Goal: Task Accomplishment & Management: Manage account settings

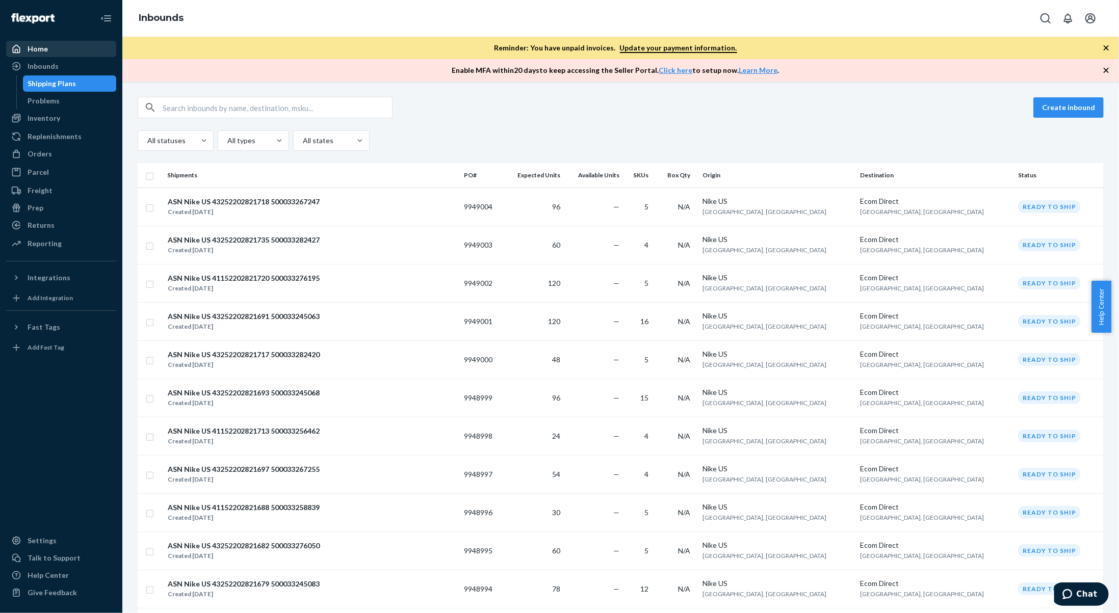
click at [54, 55] on div "Home" at bounding box center [61, 49] width 108 height 14
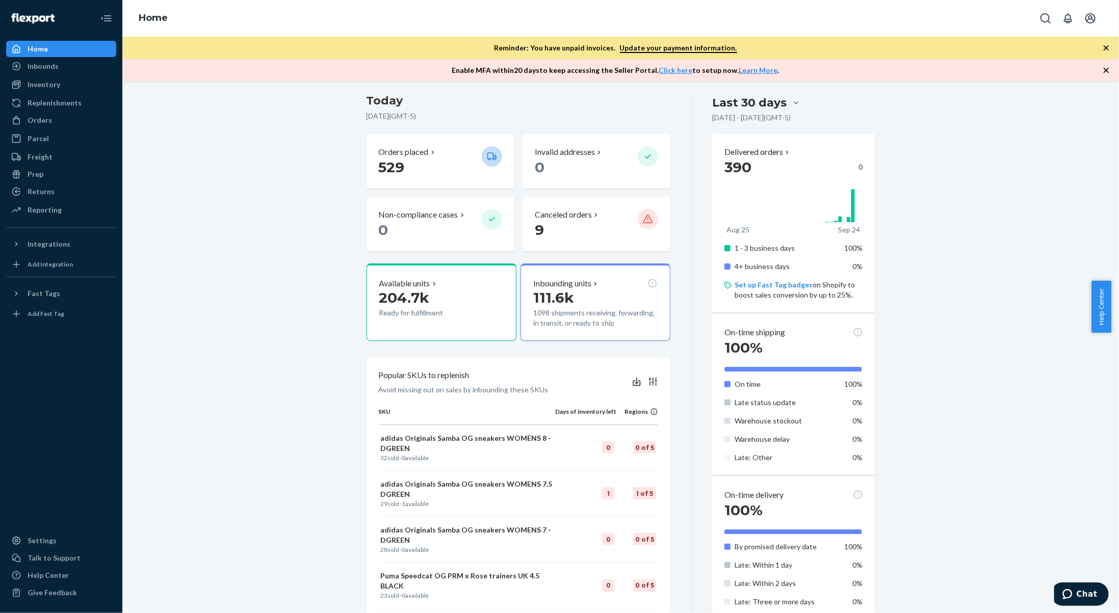
scroll to position [81, 0]
click at [82, 86] on div "Inventory" at bounding box center [61, 84] width 108 height 14
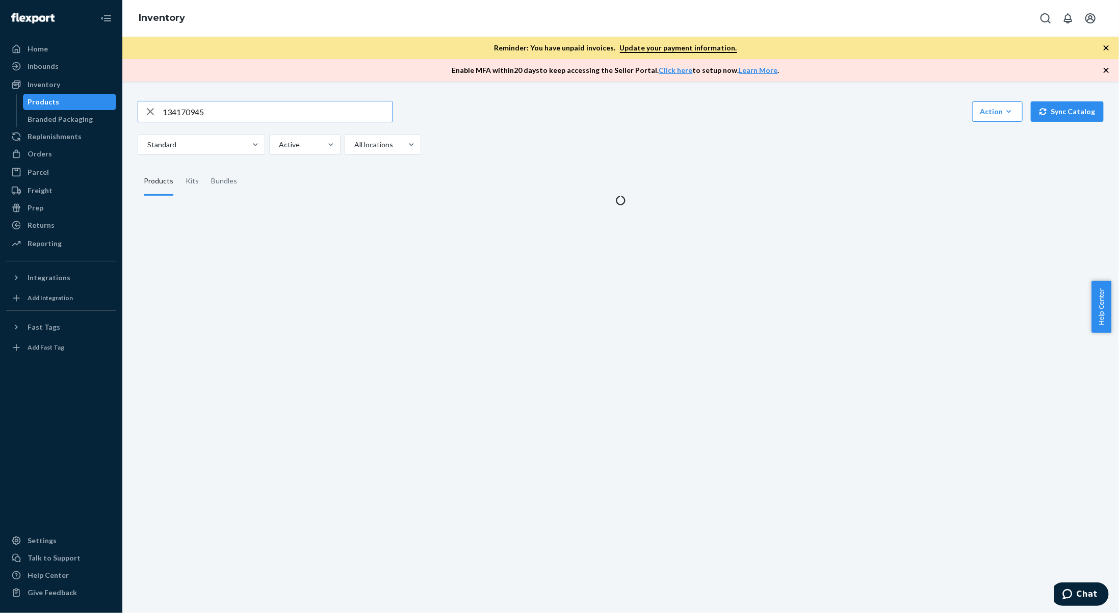
drag, startPoint x: 221, startPoint y: 111, endPoint x: 118, endPoint y: 106, distance: 103.1
click at [118, 106] on div "Home Inbounds Shipping Plans Problems Inventory Products Branded Packaging Repl…" at bounding box center [559, 306] width 1119 height 613
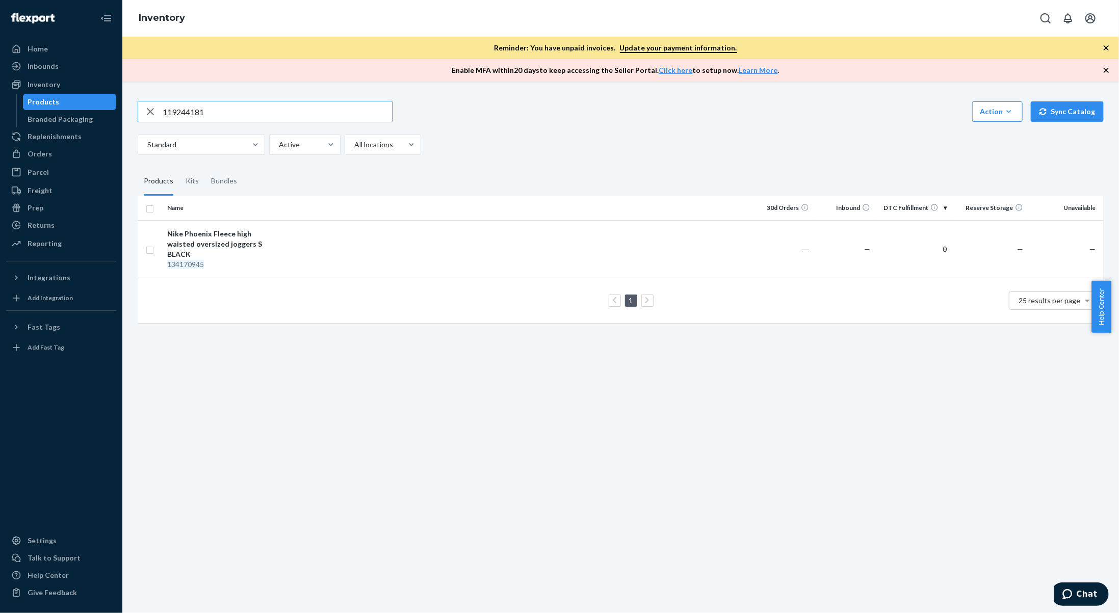
type input "119244181"
click at [241, 246] on div "[PERSON_NAME] 1461 Quad chunky shoes US 9 BLACK" at bounding box center [220, 239] width 107 height 20
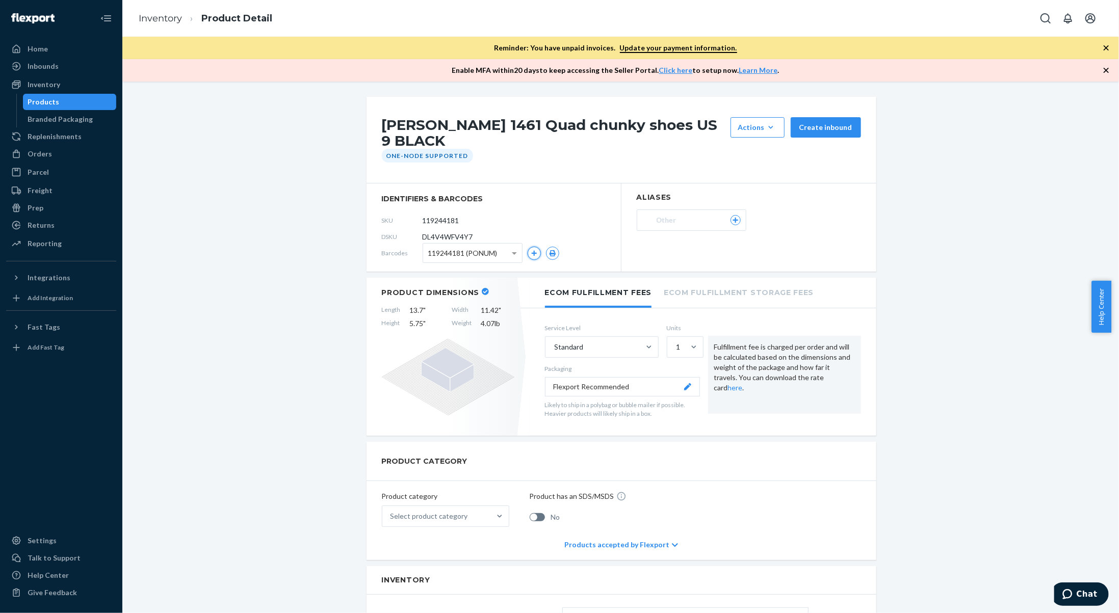
click at [531, 251] on icon "button" at bounding box center [534, 253] width 6 height 6
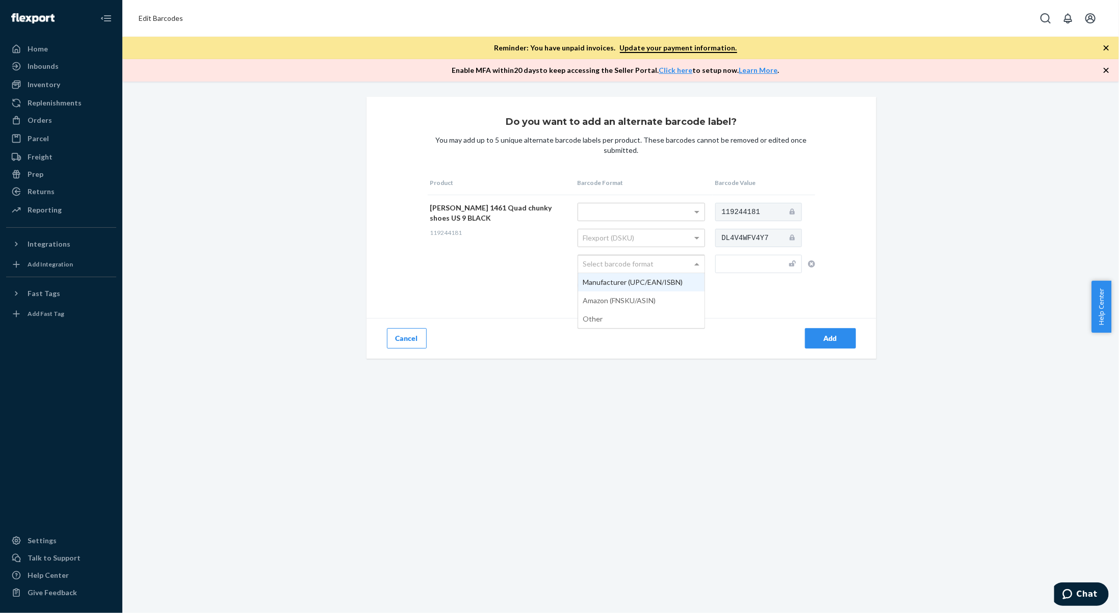
click at [646, 264] on div "Select barcode format" at bounding box center [641, 263] width 126 height 17
click at [744, 269] on input "text" at bounding box center [758, 264] width 87 height 18
type input "190665329483"
click at [841, 340] on div "Add" at bounding box center [831, 338] width 34 height 10
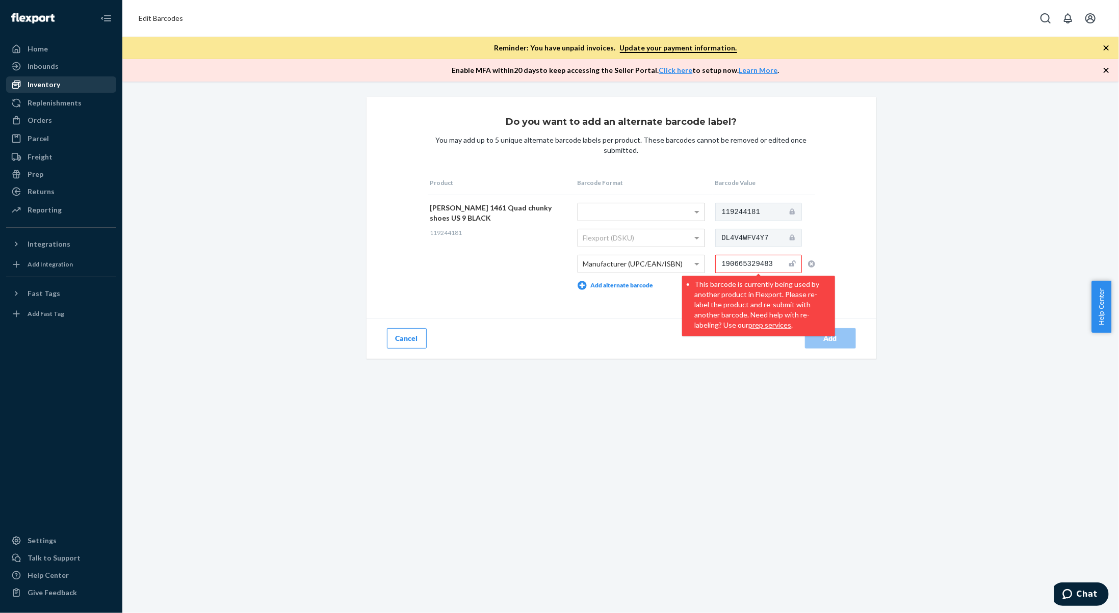
click at [47, 90] on div "Inventory" at bounding box center [61, 84] width 108 height 14
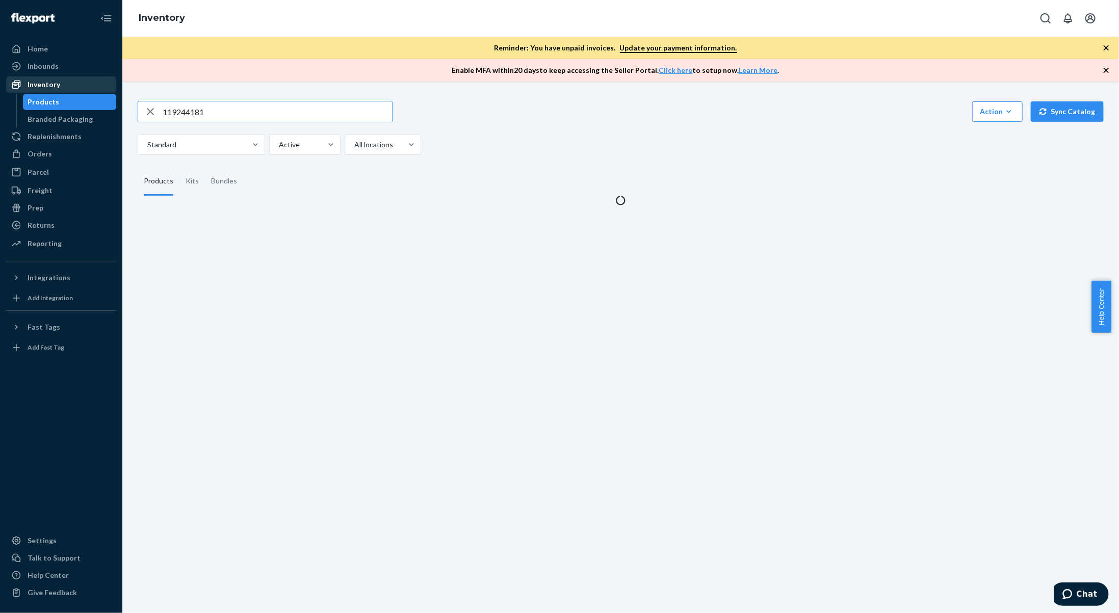
drag, startPoint x: 213, startPoint y: 120, endPoint x: 47, endPoint y: 88, distance: 168.8
click at [47, 88] on div "Home Inbounds Shipping Plans Problems Inventory Products Branded Packaging Repl…" at bounding box center [559, 306] width 1119 height 613
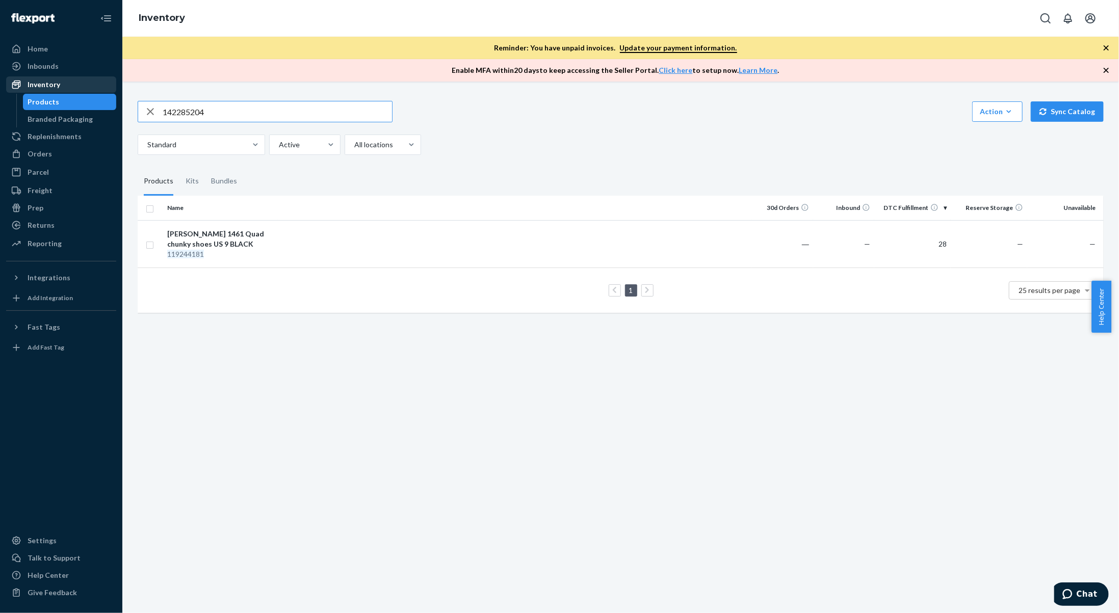
type input "142285204"
click at [231, 233] on div "Nike Field General trainers WM US 7 LBLUE" at bounding box center [220, 239] width 107 height 20
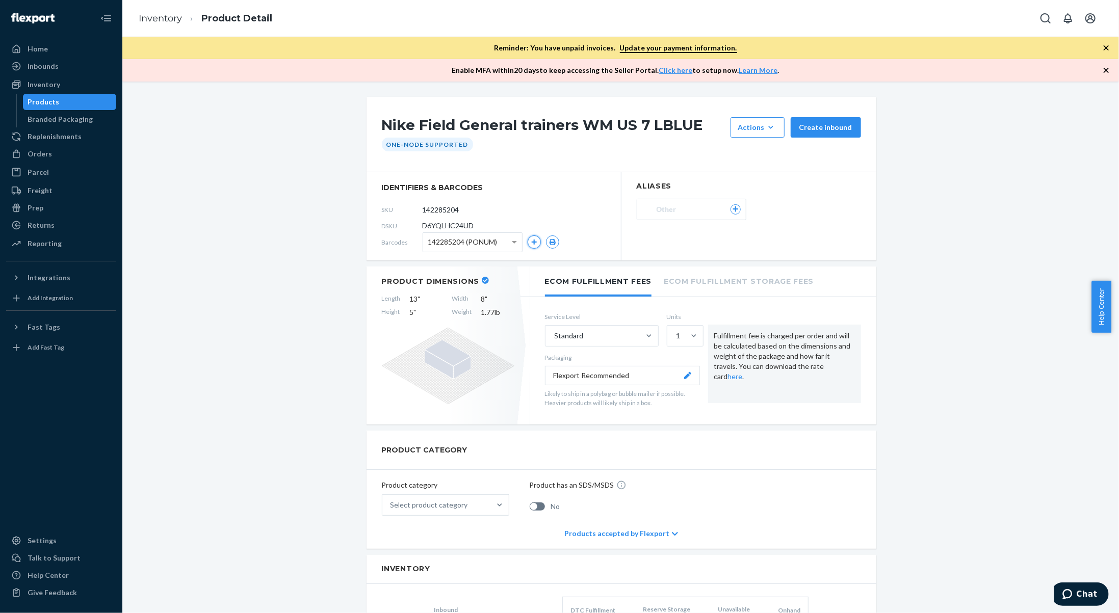
click at [531, 242] on icon "button" at bounding box center [534, 242] width 6 height 6
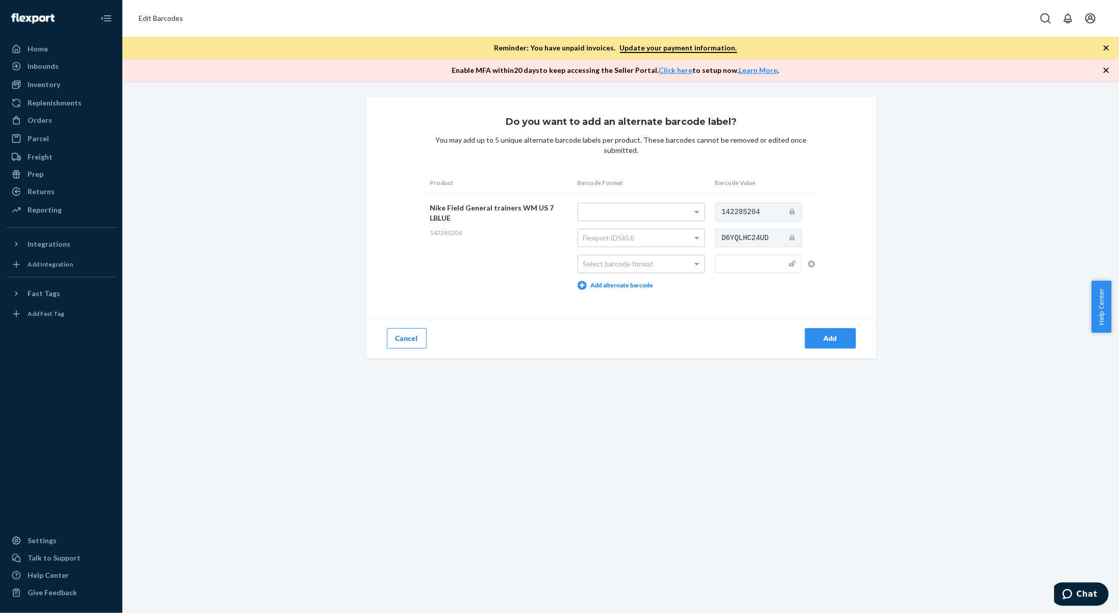
click at [635, 265] on div "Select barcode format" at bounding box center [641, 263] width 126 height 17
click at [739, 265] on input "text" at bounding box center [758, 264] width 87 height 18
type input "198485864092"
click at [834, 336] on div "Add" at bounding box center [831, 338] width 34 height 10
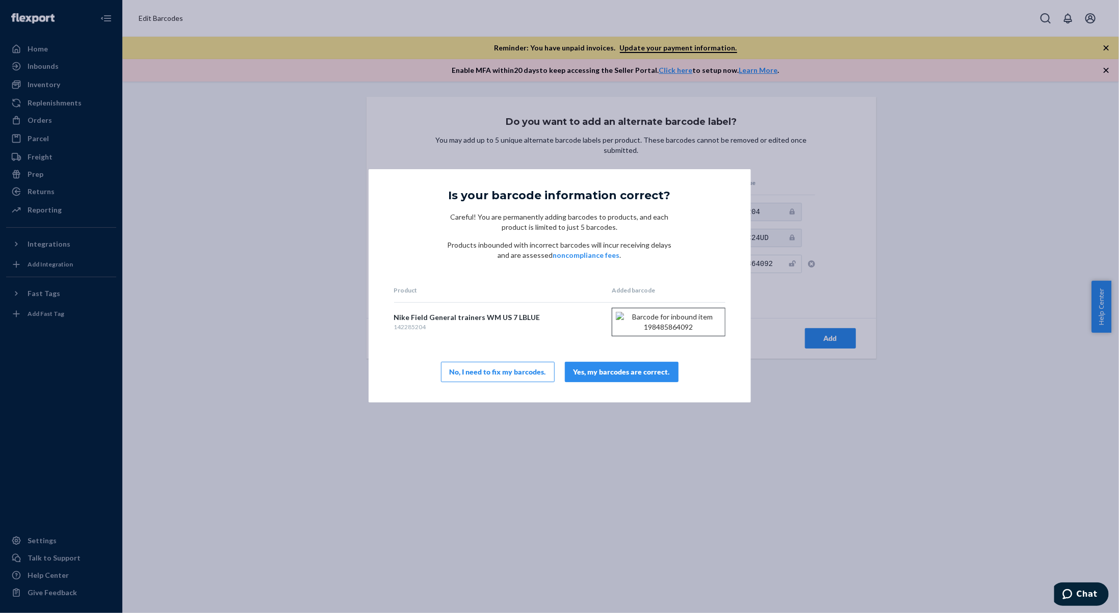
click at [640, 375] on button "Yes, my barcodes are correct." at bounding box center [622, 372] width 114 height 20
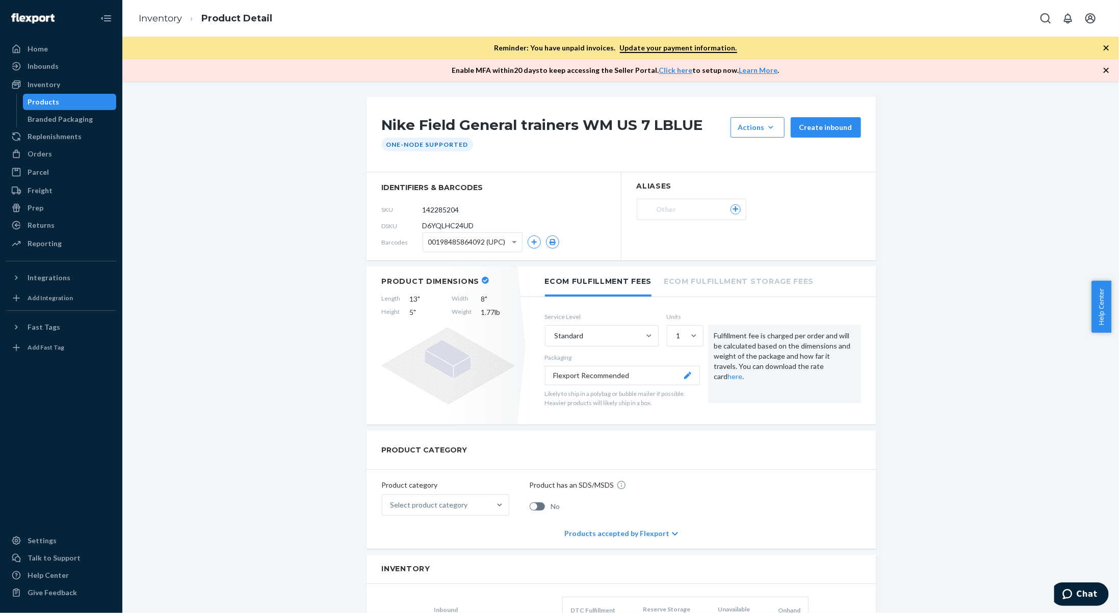
click at [633, 70] on p "Enable MFA [DATE] to keep accessing the Seller Portal. Click here to setup now.…" at bounding box center [615, 70] width 327 height 10
click at [213, 90] on div "Nike Field General trainers WM US 7 LBLUE Actions Add components Hide Request r…" at bounding box center [620, 348] width 997 height 532
drag, startPoint x: 157, startPoint y: 22, endPoint x: 143, endPoint y: 21, distance: 13.8
click at [143, 21] on link "Inventory" at bounding box center [160, 18] width 43 height 11
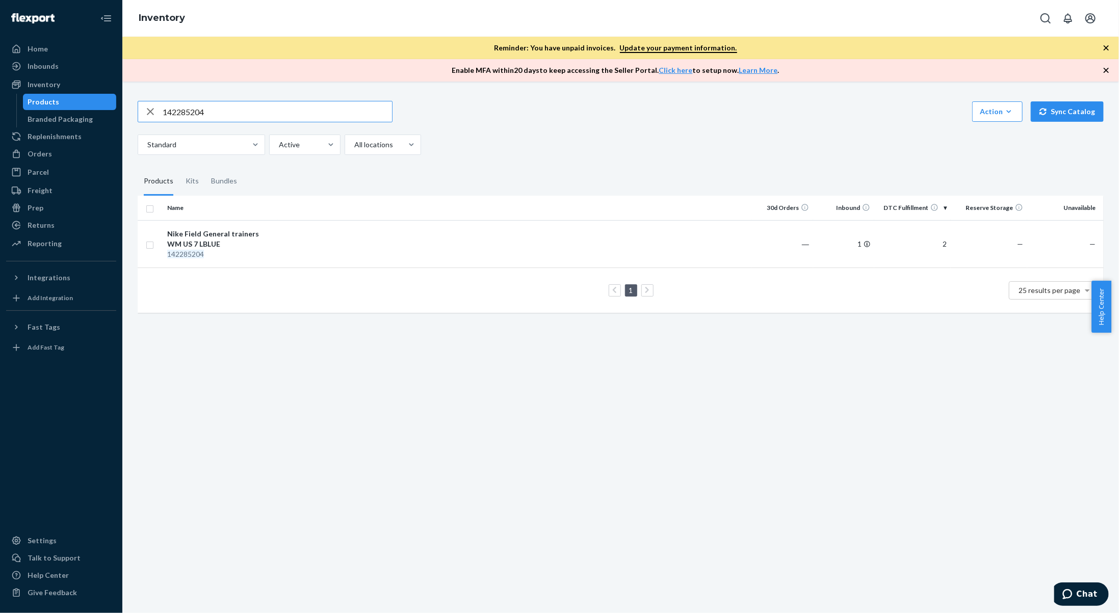
drag, startPoint x: 222, startPoint y: 108, endPoint x: 111, endPoint y: 102, distance: 111.3
click at [110, 99] on div "Home Inbounds Shipping Plans Problems Inventory Products Branded Packaging Repl…" at bounding box center [559, 306] width 1119 height 613
type input "142285292"
click at [237, 248] on div "Nike Air Superfly Mohair trainers WM US 7.5 CREAM" at bounding box center [220, 239] width 107 height 20
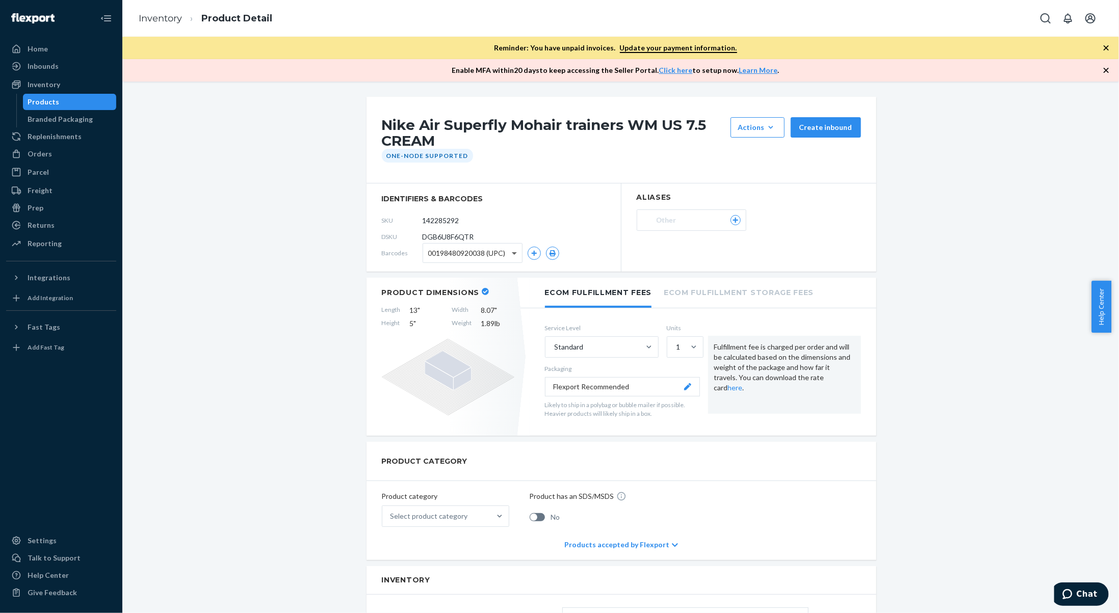
click at [511, 249] on span at bounding box center [515, 253] width 13 height 19
click at [157, 18] on link "Inventory" at bounding box center [160, 18] width 43 height 11
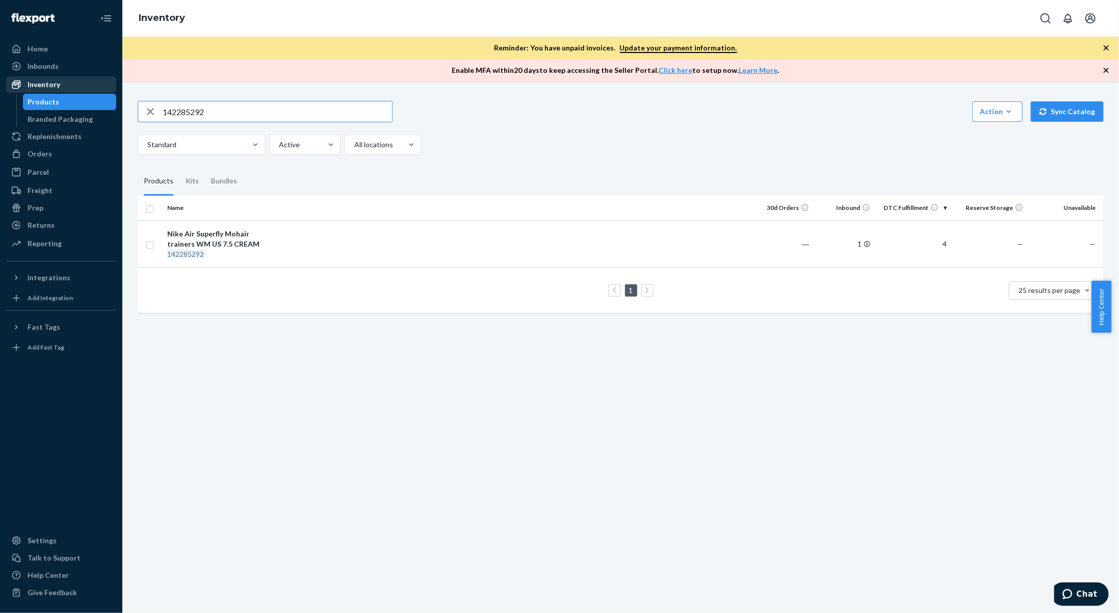
drag, startPoint x: 237, startPoint y: 105, endPoint x: 83, endPoint y: 92, distance: 154.4
click at [83, 92] on div "Home Inbounds Shipping Plans Problems Inventory Products Branded Packaging Repl…" at bounding box center [559, 306] width 1119 height 613
type input "142285209"
click at [263, 235] on div "Nike Field General trainers WM US 9.5 LBLUE" at bounding box center [220, 239] width 107 height 20
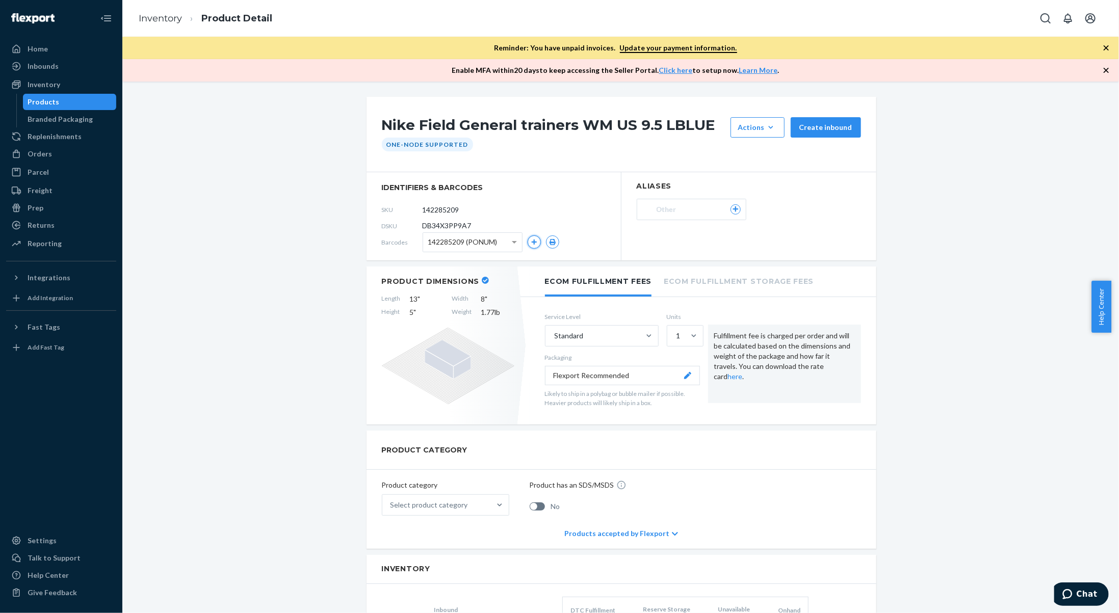
click at [535, 239] on button "button" at bounding box center [534, 242] width 13 height 13
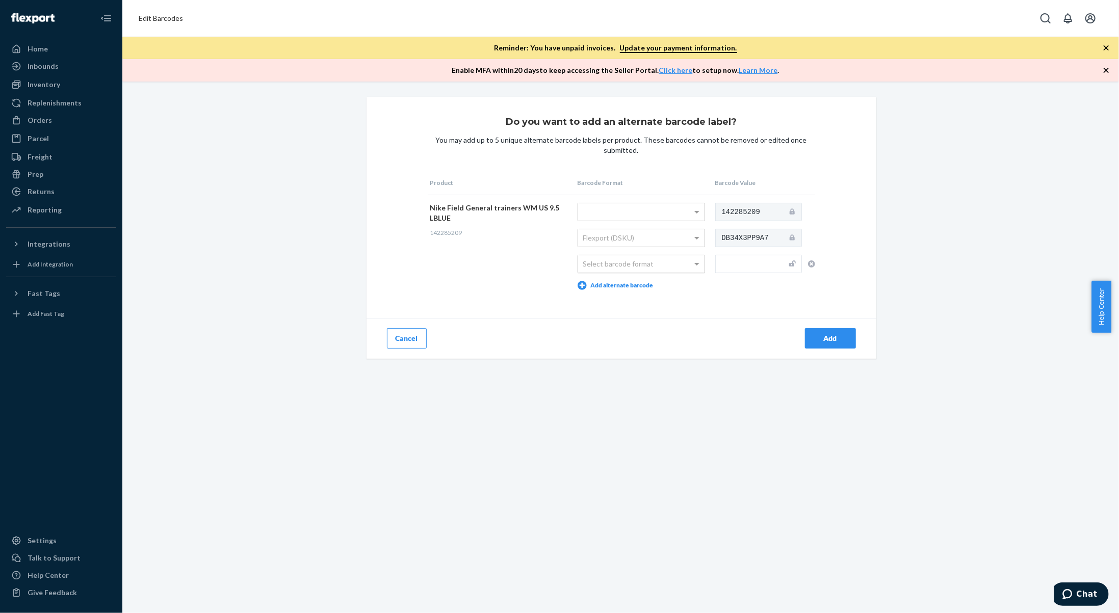
click at [661, 259] on div "Select barcode format" at bounding box center [641, 263] width 126 height 17
click at [722, 266] on input "text" at bounding box center [758, 264] width 87 height 18
type input "197863052465"
click at [824, 342] on div "Add" at bounding box center [831, 338] width 34 height 10
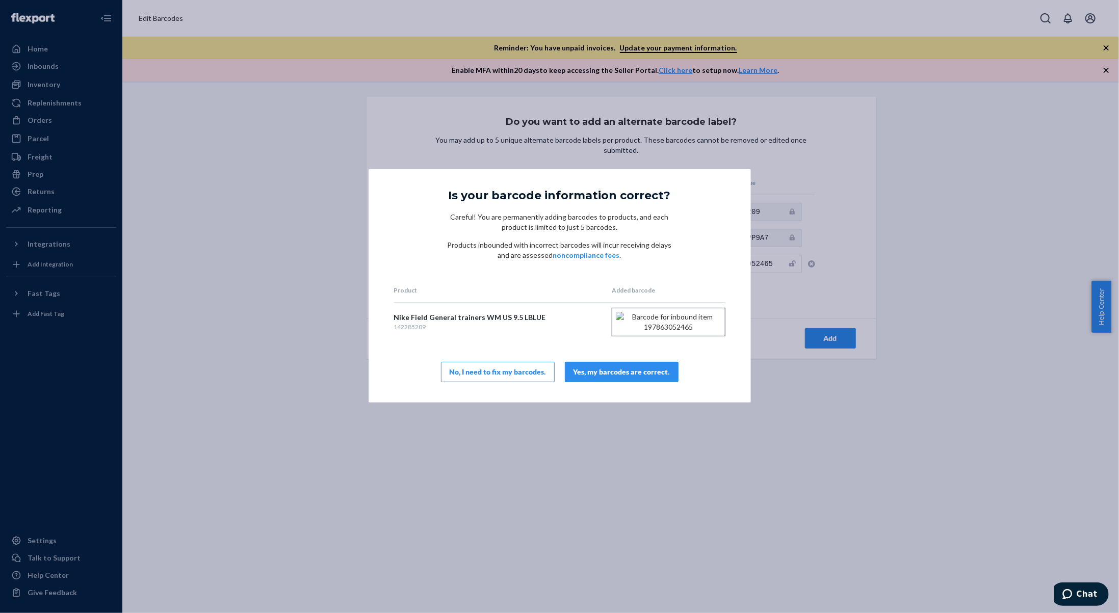
click at [630, 382] on button "Yes, my barcodes are correct." at bounding box center [622, 372] width 114 height 20
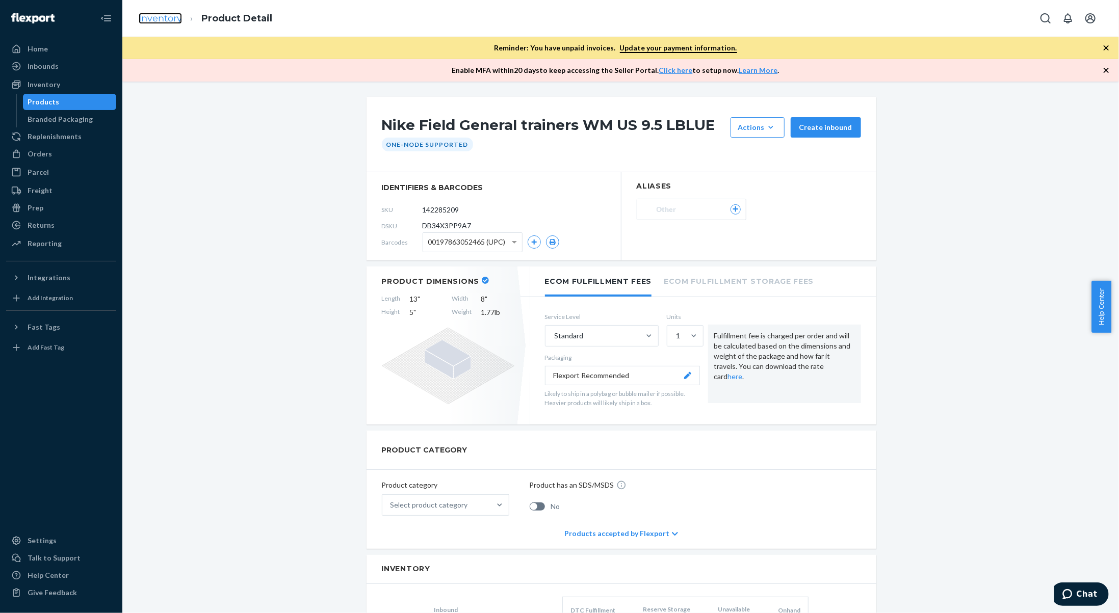
click at [157, 19] on link "Inventory" at bounding box center [160, 18] width 43 height 11
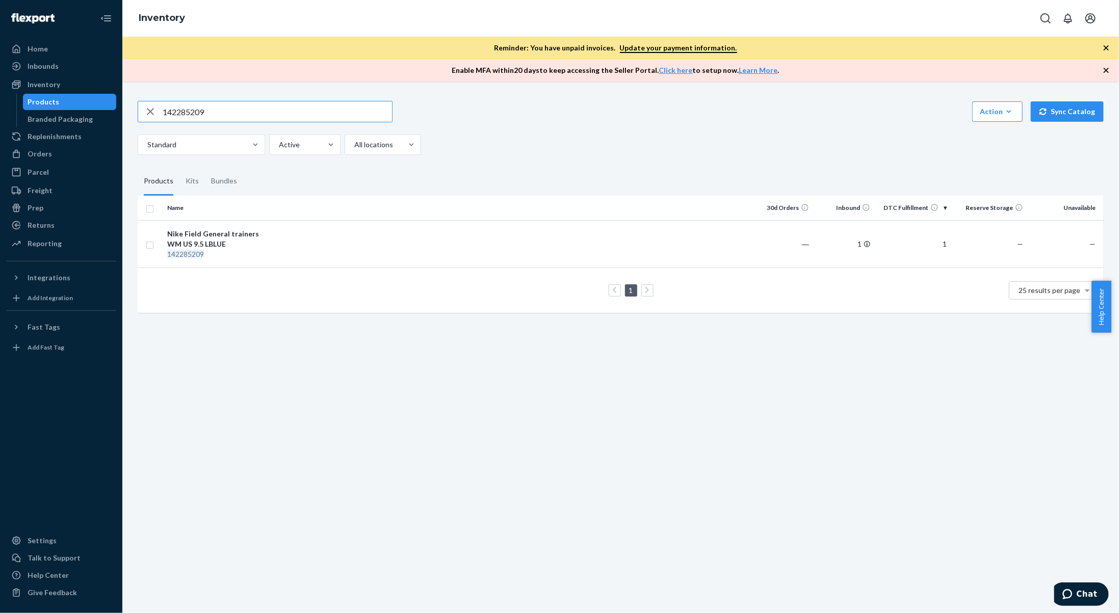
drag, startPoint x: 209, startPoint y: 113, endPoint x: 143, endPoint y: 118, distance: 66.4
click at [143, 118] on div "142285209" at bounding box center [265, 111] width 254 height 20
type input "135626443"
click at [250, 230] on div "Nike Tech Fleece full zip hoodie XL NAVY" at bounding box center [220, 239] width 107 height 20
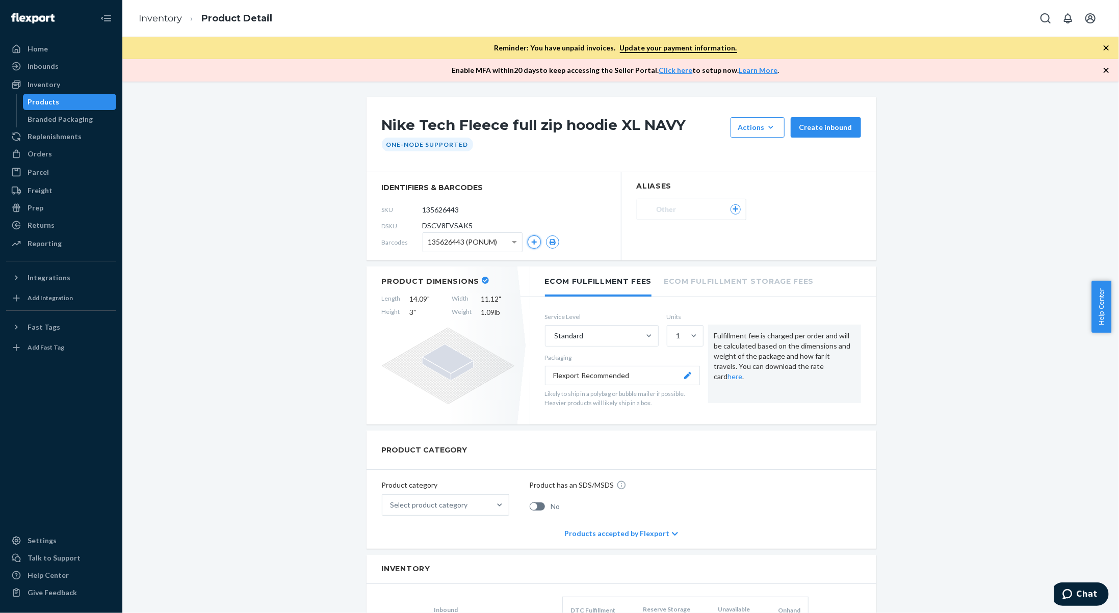
click at [531, 243] on icon "button" at bounding box center [534, 242] width 6 height 6
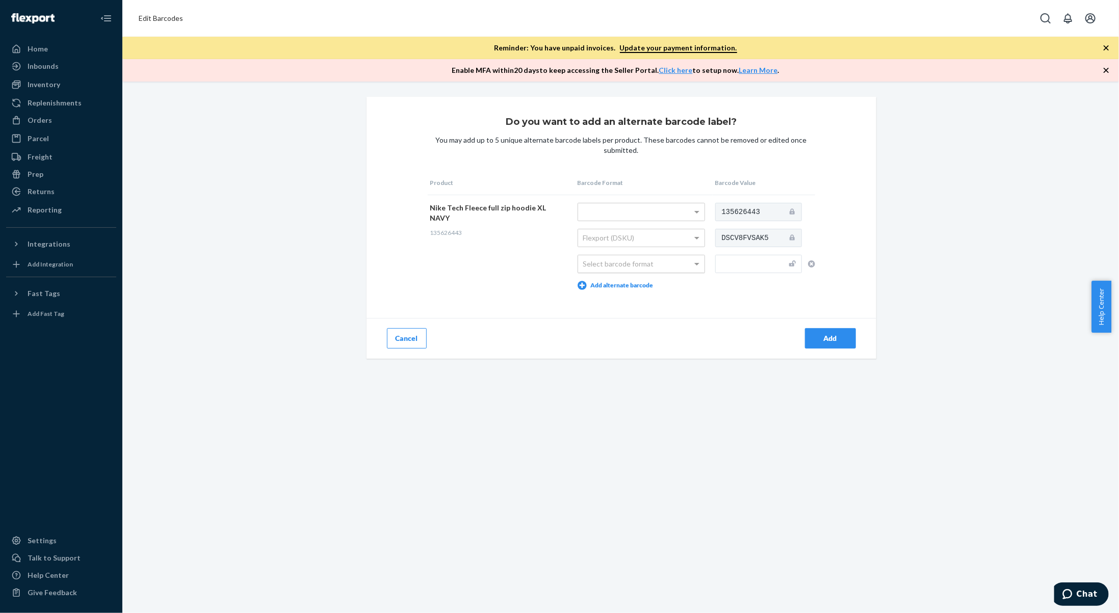
click at [634, 265] on div "Select barcode format" at bounding box center [641, 263] width 126 height 17
click at [721, 271] on input "text" at bounding box center [758, 264] width 87 height 18
type input "197602917444"
click at [830, 332] on button "Add" at bounding box center [830, 338] width 51 height 20
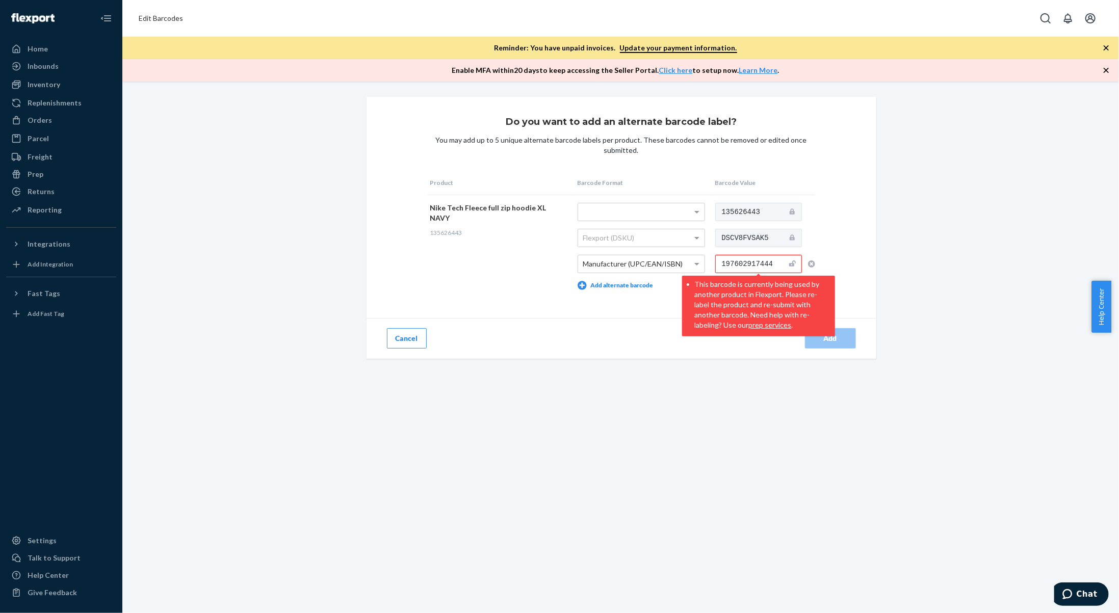
click at [808, 262] on icon "button" at bounding box center [811, 264] width 7 height 7
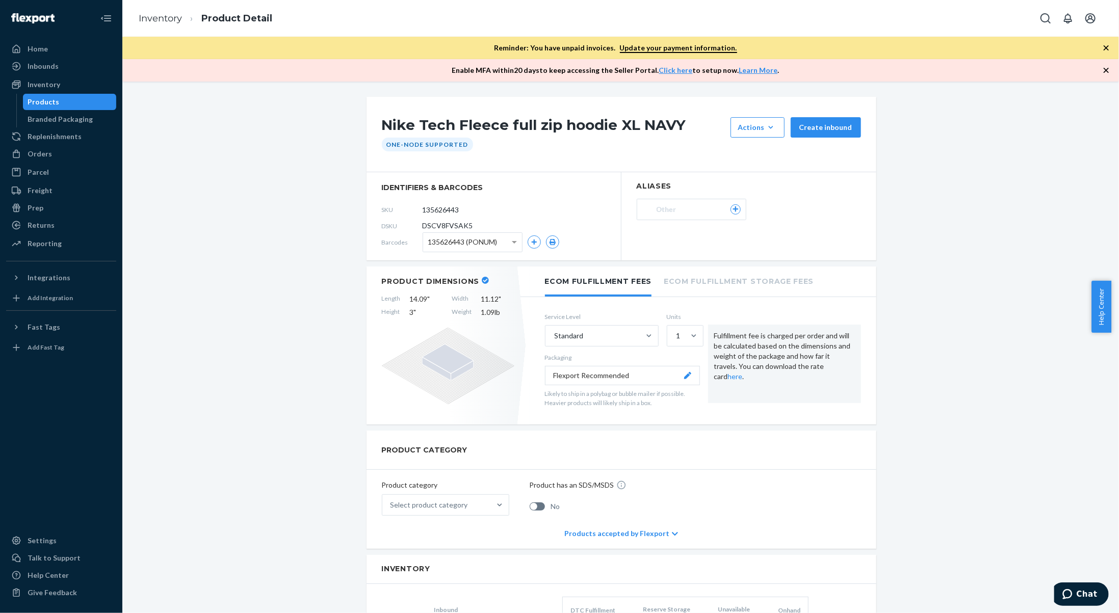
click at [138, 14] on ol "Inventory Product Detail" at bounding box center [206, 19] width 150 height 30
click at [157, 13] on link "Inventory" at bounding box center [160, 18] width 43 height 11
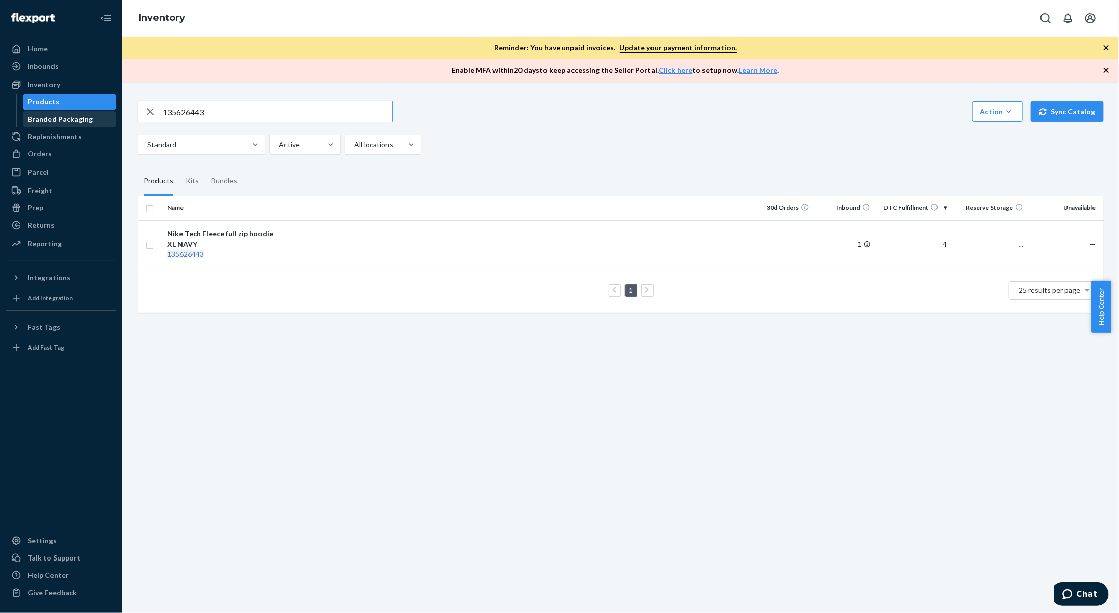
drag, startPoint x: 231, startPoint y: 110, endPoint x: 41, endPoint y: 123, distance: 191.1
click at [41, 123] on div "Home Inbounds Shipping Plans Problems Inventory Products Branded Packaging Repl…" at bounding box center [559, 306] width 1119 height 613
type input "131043877"
click at [282, 248] on td at bounding box center [515, 249] width 474 height 58
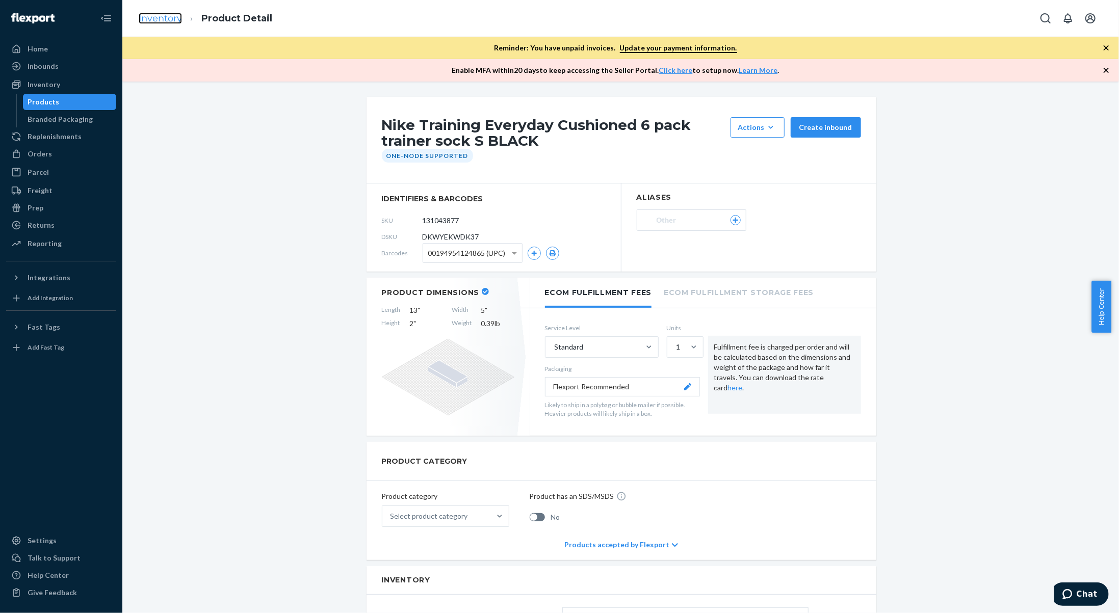
click at [172, 22] on link "Inventory" at bounding box center [160, 18] width 43 height 11
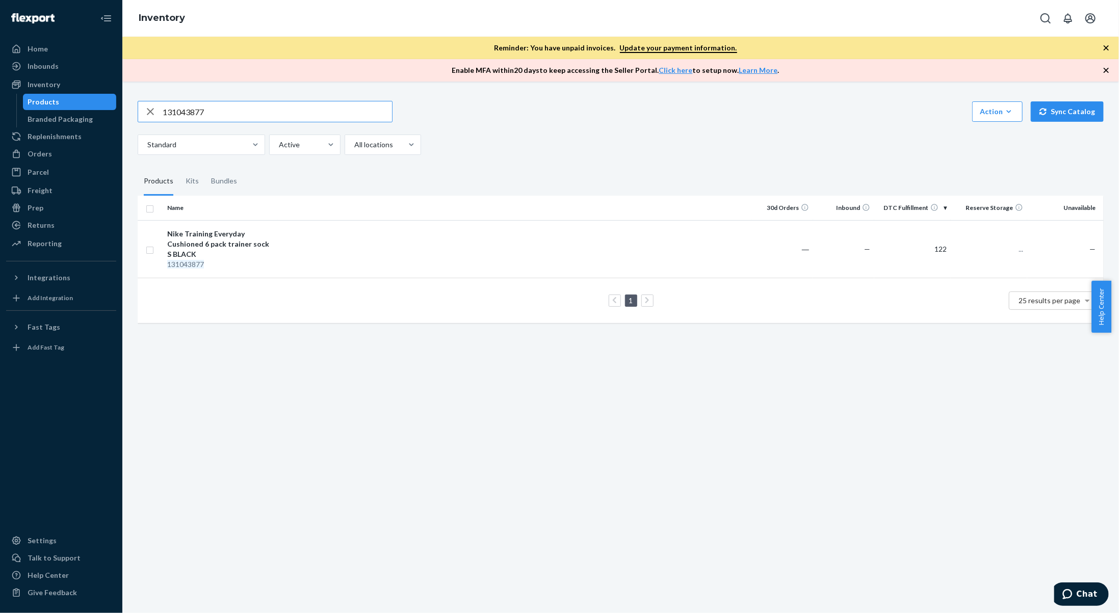
drag, startPoint x: 263, startPoint y: 113, endPoint x: 187, endPoint y: 116, distance: 76.6
click at [187, 116] on input "131043877" at bounding box center [277, 111] width 229 height 20
type input "1"
type input "139677555"
click at [275, 251] on td "Nike Chill French [PERSON_NAME] halterneck top XS LGREEN 139677555" at bounding box center [220, 249] width 115 height 58
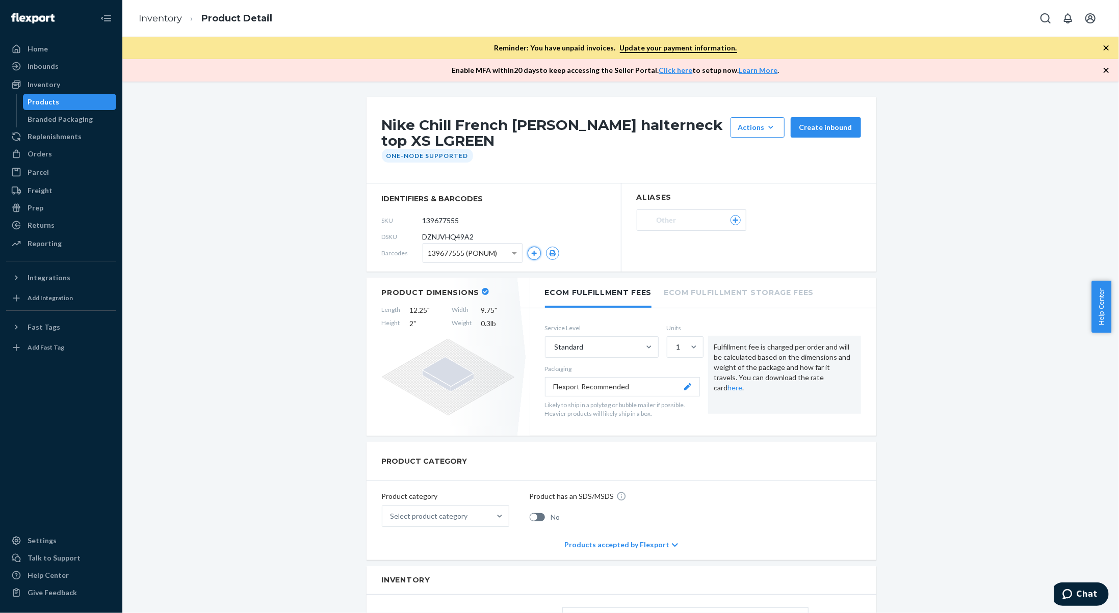
click at [531, 248] on button "button" at bounding box center [534, 253] width 13 height 13
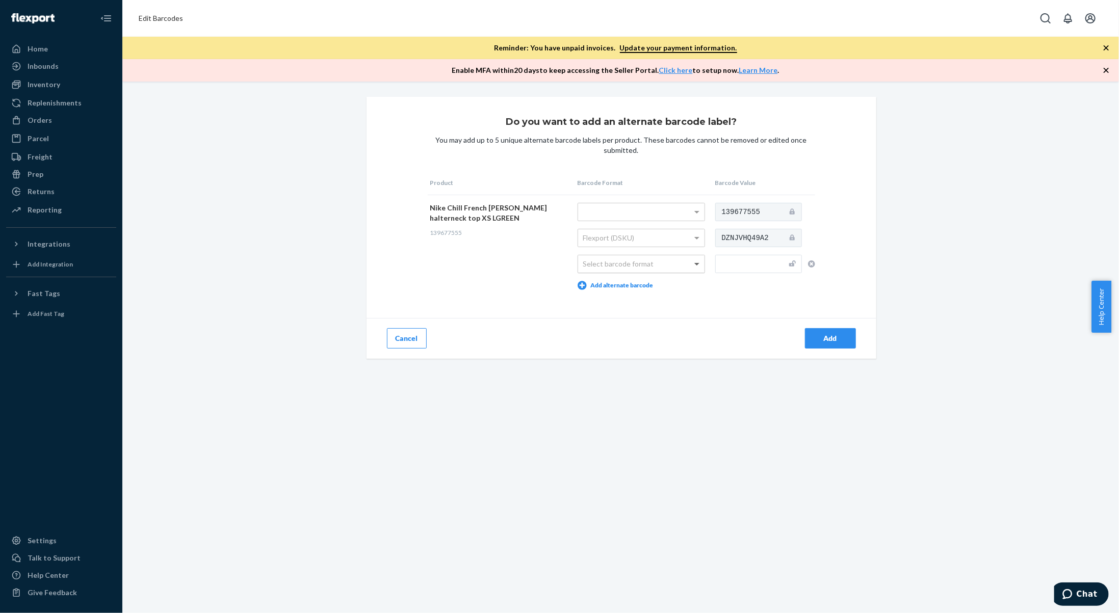
click at [692, 267] on span at bounding box center [698, 263] width 13 height 17
click at [732, 267] on input "text" at bounding box center [758, 264] width 87 height 18
type input "197862407204"
click at [831, 344] on button "Add" at bounding box center [830, 338] width 51 height 20
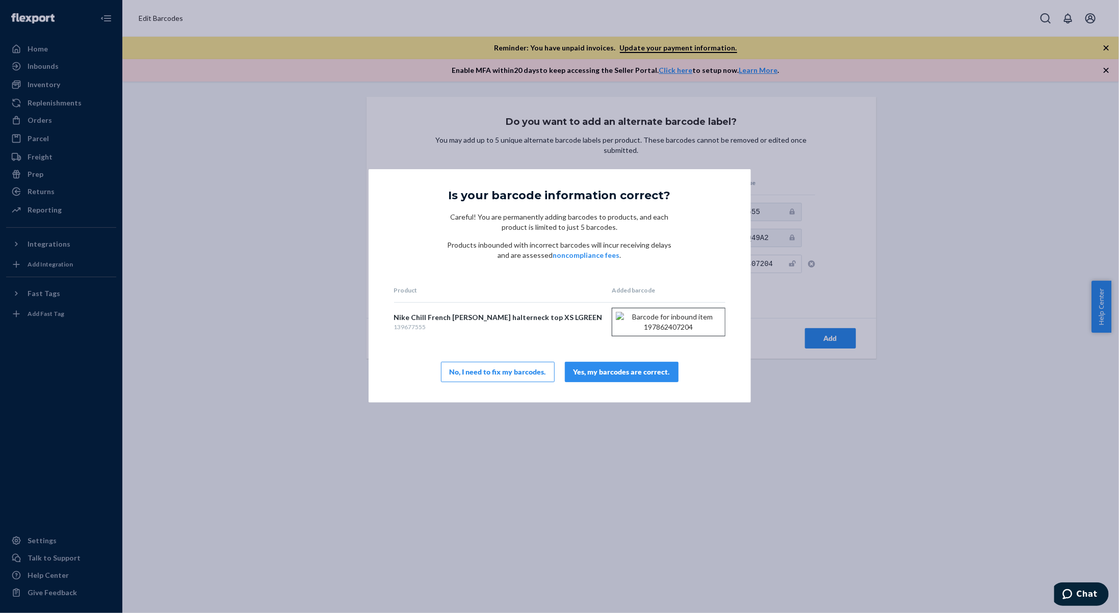
click at [644, 377] on div "Yes, my barcodes are correct." at bounding box center [622, 372] width 96 height 10
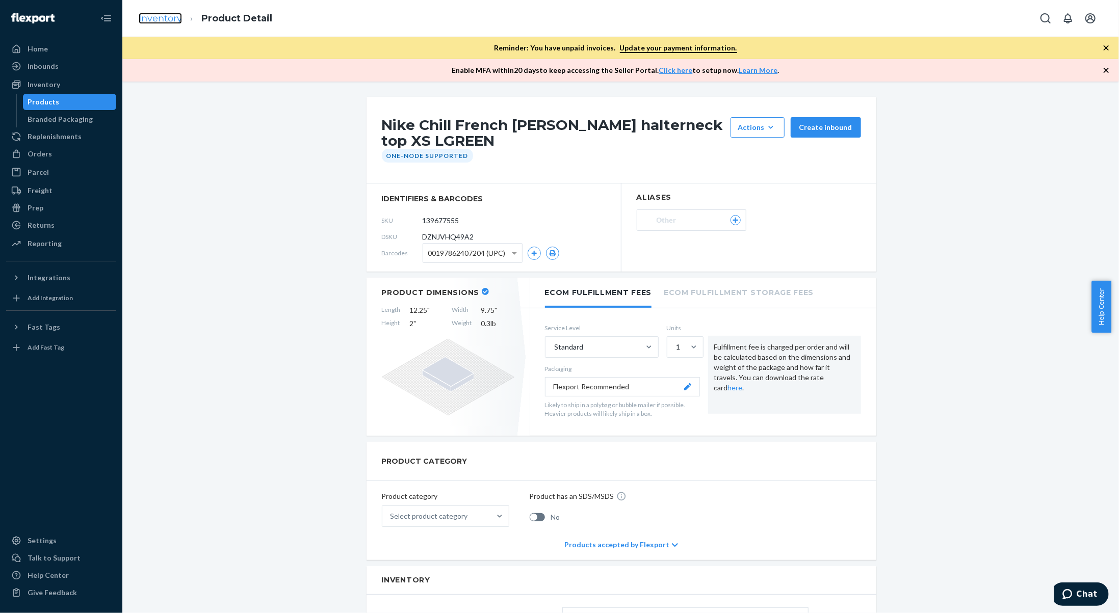
click at [166, 14] on link "Inventory" at bounding box center [160, 18] width 43 height 11
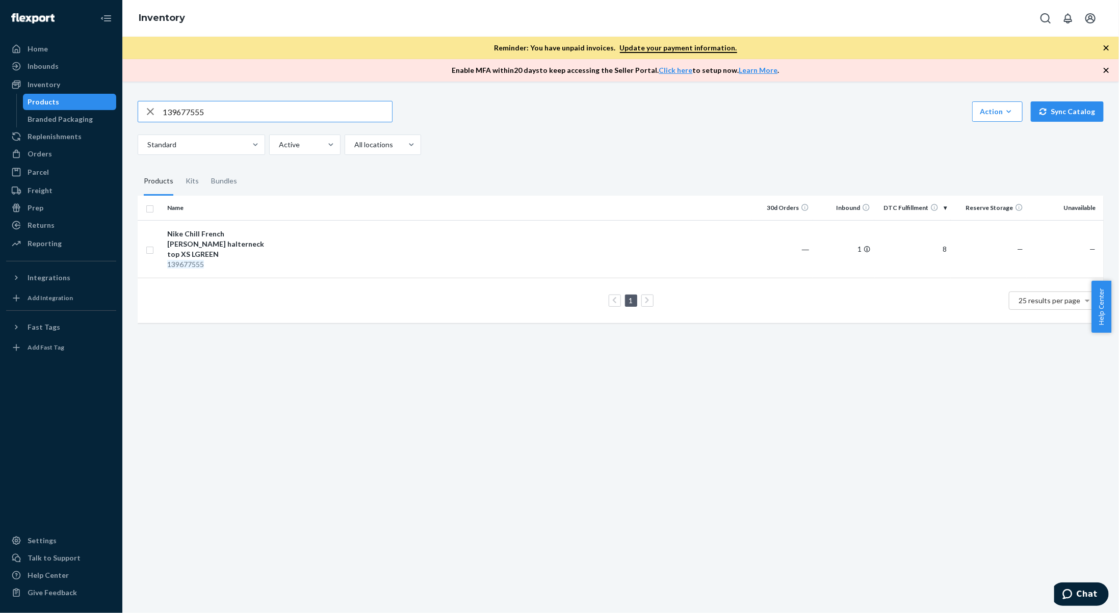
drag, startPoint x: 224, startPoint y: 114, endPoint x: 120, endPoint y: 97, distance: 105.3
click at [120, 97] on div "Home Inbounds Shipping Plans Problems Inventory Products Branded Packaging Repl…" at bounding box center [559, 306] width 1119 height 613
type input "142285256"
click at [264, 227] on td "Nike Air Max Moto 2K trainers WM US 11.5 WHITE 142285256" at bounding box center [220, 243] width 115 height 47
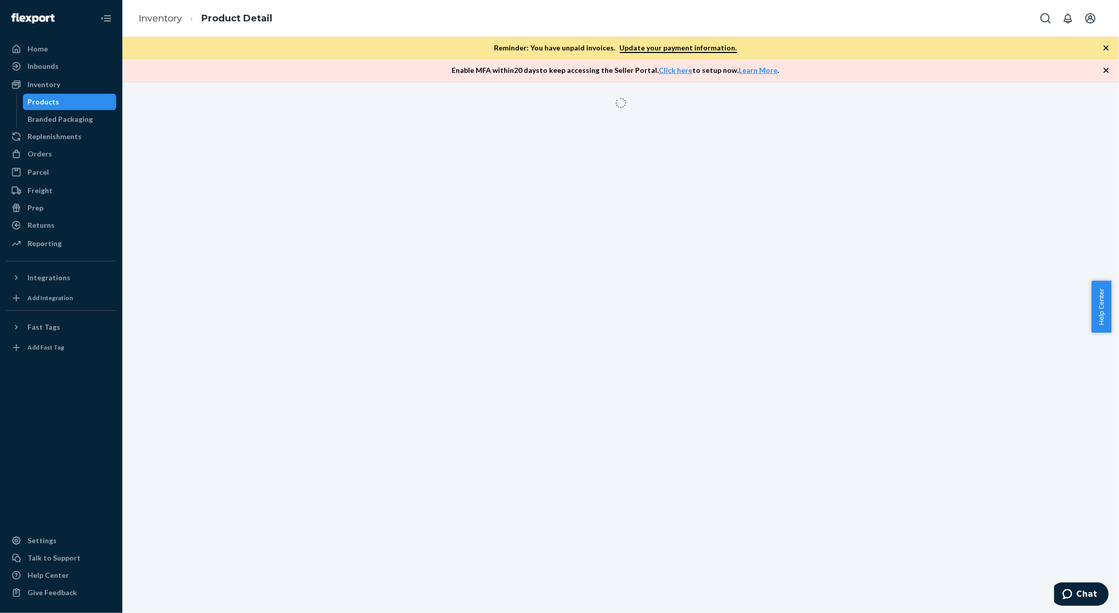
click at [264, 227] on div at bounding box center [620, 348] width 997 height 532
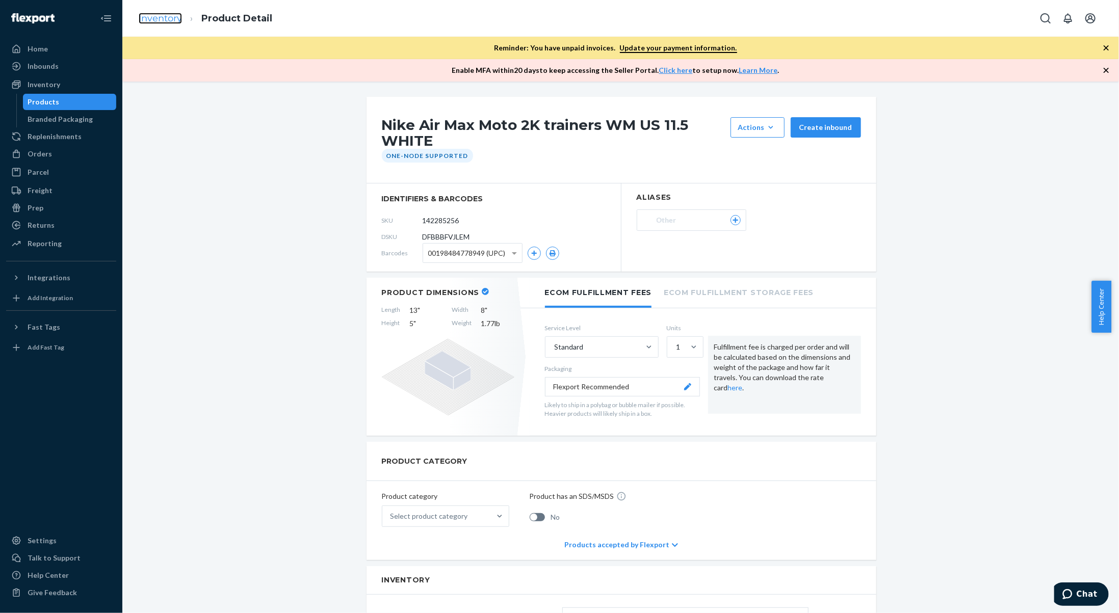
click at [168, 22] on link "Inventory" at bounding box center [160, 18] width 43 height 11
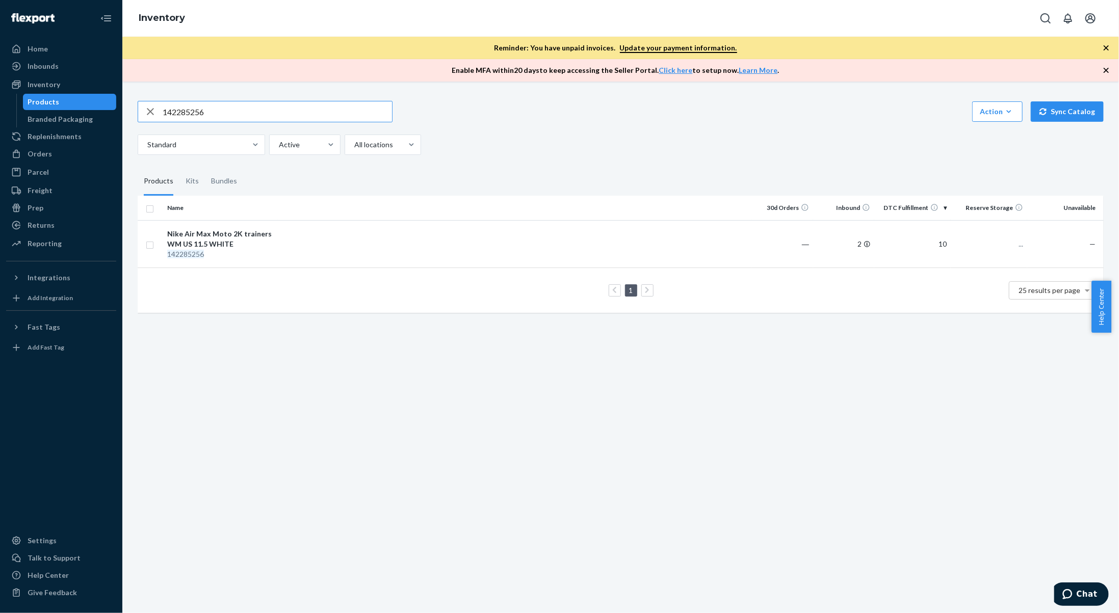
drag, startPoint x: 227, startPoint y: 115, endPoint x: 153, endPoint y: 122, distance: 74.3
click at [153, 122] on div "142285256 Action Create product Create kit or bundle Bulk create products Bulk …" at bounding box center [621, 128] width 966 height 54
type input "141911720"
click at [251, 242] on div "Nike Shox TL pearlised trainers WM US 5.5 PINK" at bounding box center [220, 239] width 107 height 20
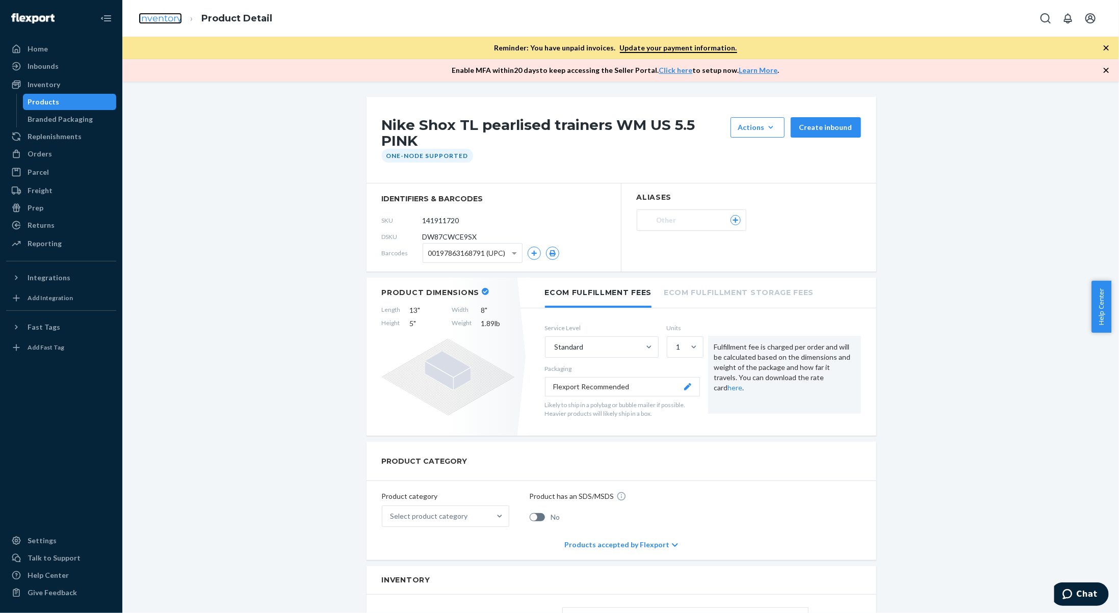
click at [151, 19] on link "Inventory" at bounding box center [160, 18] width 43 height 11
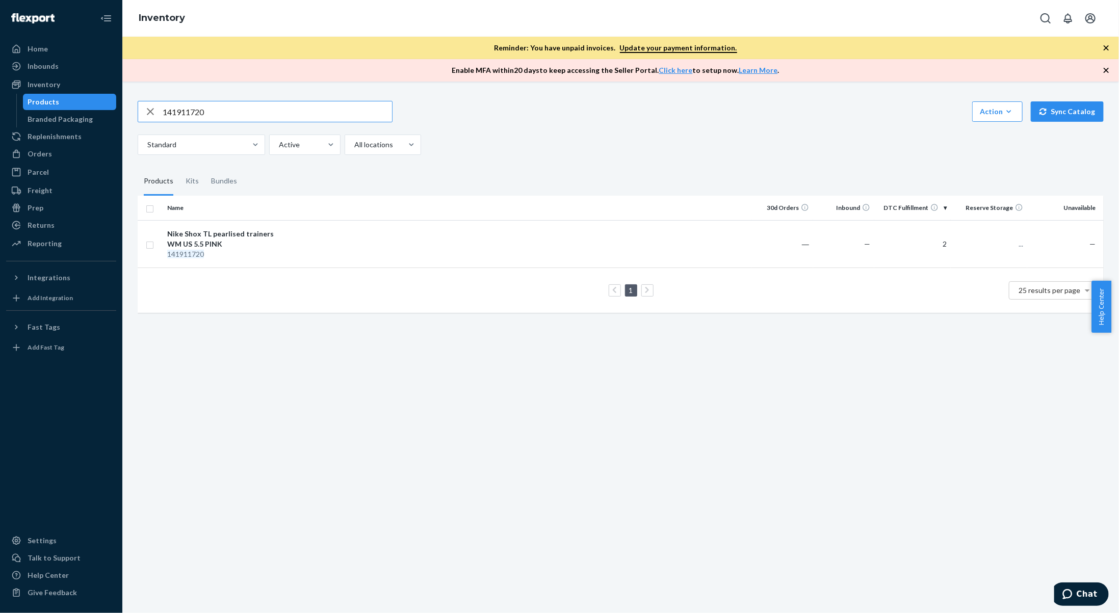
drag, startPoint x: 215, startPoint y: 110, endPoint x: 79, endPoint y: 110, distance: 136.1
click at [79, 110] on div "Home Inbounds Shipping Plans Problems Inventory Products Branded Packaging Repl…" at bounding box center [559, 306] width 1119 height 613
type input "142119701"
click at [266, 253] on div "142119701" at bounding box center [220, 254] width 107 height 10
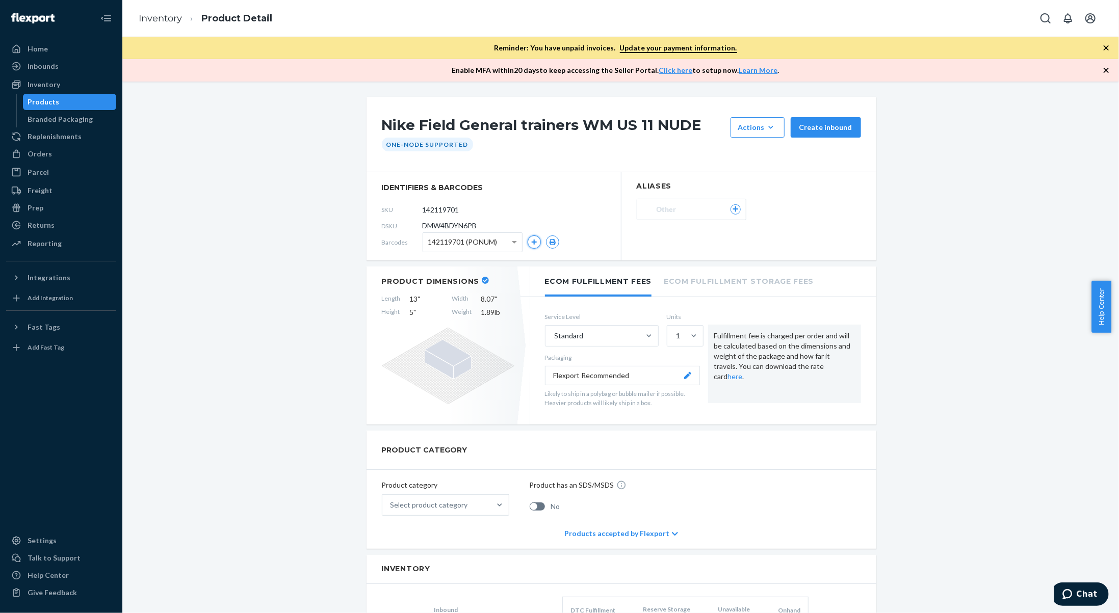
click at [531, 241] on icon "button" at bounding box center [534, 242] width 6 height 6
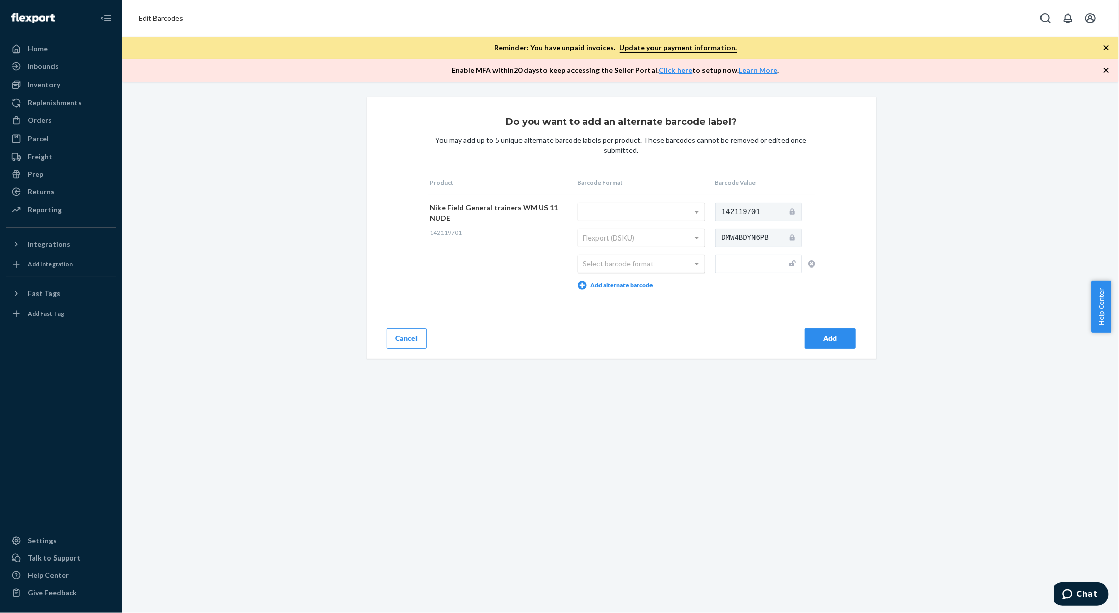
click at [627, 267] on div "Select barcode format" at bounding box center [641, 263] width 126 height 17
click at [733, 262] on input "text" at bounding box center [758, 264] width 87 height 18
type input "198481310081"
click at [820, 338] on div "Add" at bounding box center [831, 338] width 34 height 10
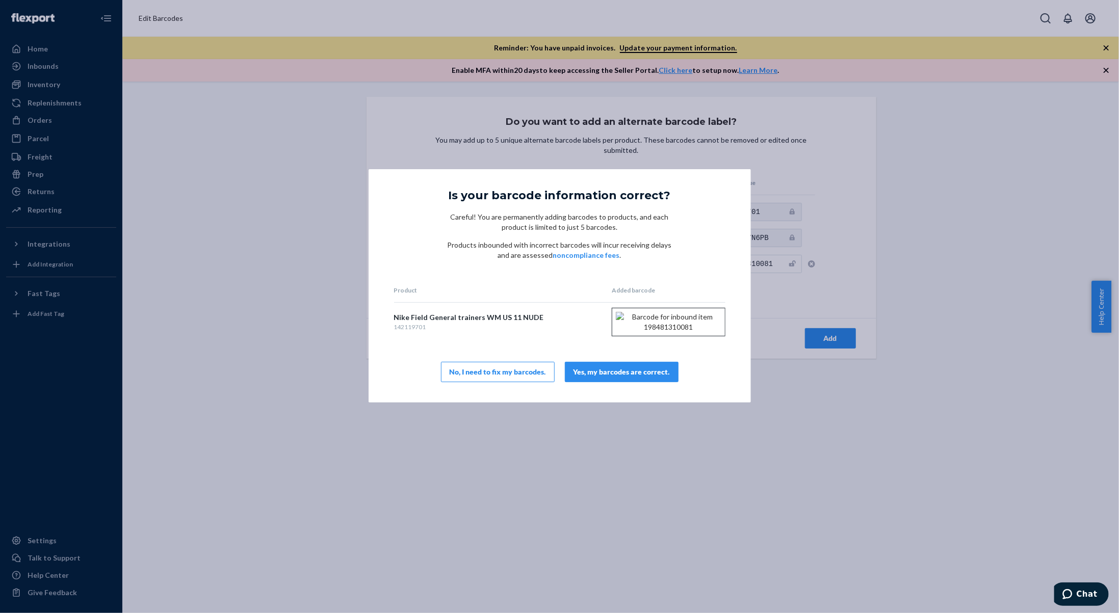
click at [629, 377] on div "Yes, my barcodes are correct." at bounding box center [622, 372] width 96 height 10
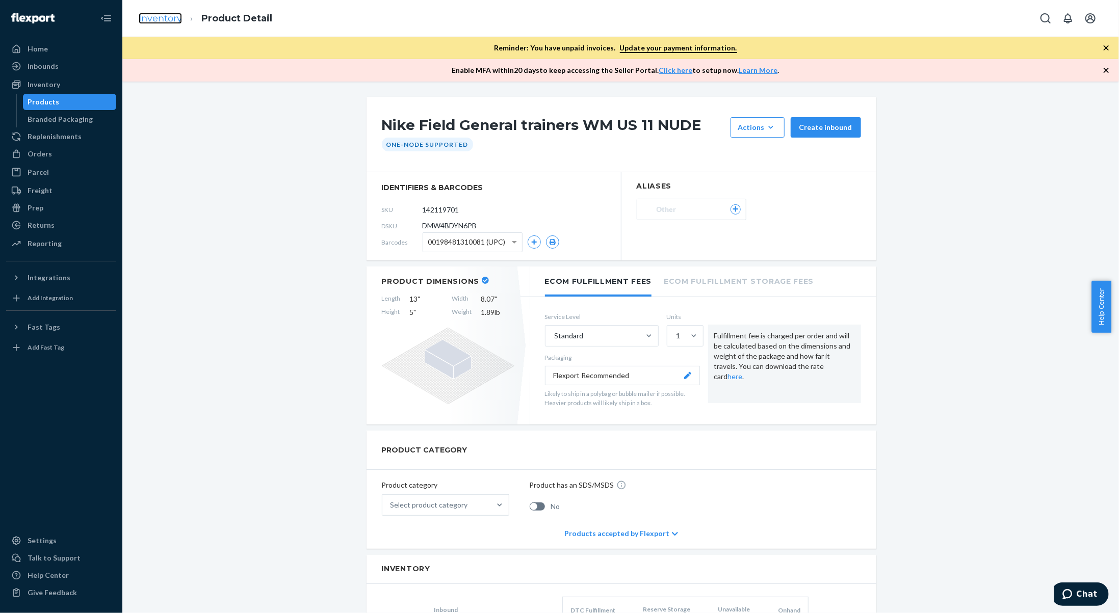
click at [157, 19] on link "Inventory" at bounding box center [160, 18] width 43 height 11
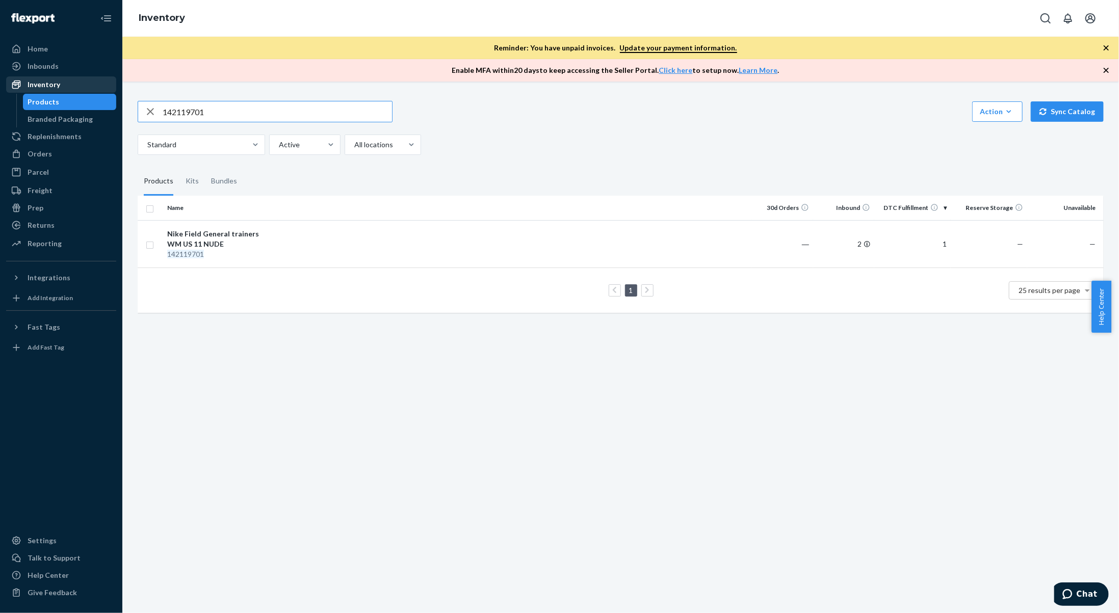
drag, startPoint x: 220, startPoint y: 112, endPoint x: 51, endPoint y: 90, distance: 170.7
click at [51, 90] on div "Home Inbounds Shipping Plans Problems Inventory Products Branded Packaging Repl…" at bounding box center [559, 306] width 1119 height 613
type input "142121590"
click at [295, 232] on td at bounding box center [515, 243] width 474 height 47
drag, startPoint x: 230, startPoint y: 116, endPoint x: 116, endPoint y: 113, distance: 114.2
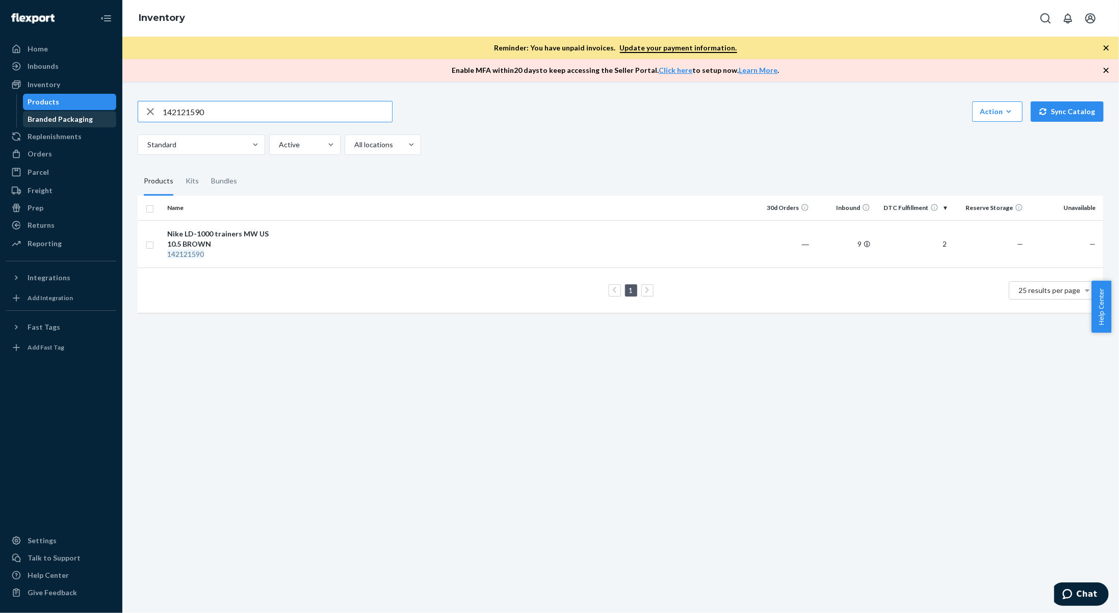
click at [116, 113] on div "Home Inbounds Shipping Plans Problems Inventory Products Branded Packaging Repl…" at bounding box center [559, 306] width 1119 height 613
type input "1"
type input "142119701"
click at [291, 248] on td at bounding box center [515, 243] width 474 height 47
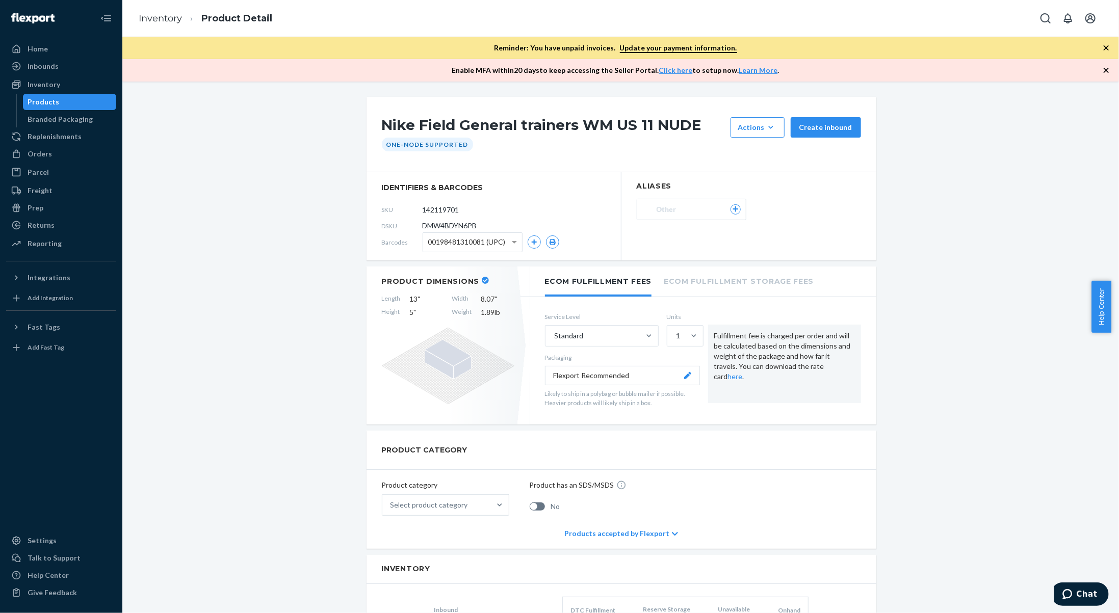
click at [291, 248] on div "Nike Field General trainers WM US 11 NUDE Actions Add components Hide Request r…" at bounding box center [620, 612] width 981 height 1030
